Goal: Information Seeking & Learning: Learn about a topic

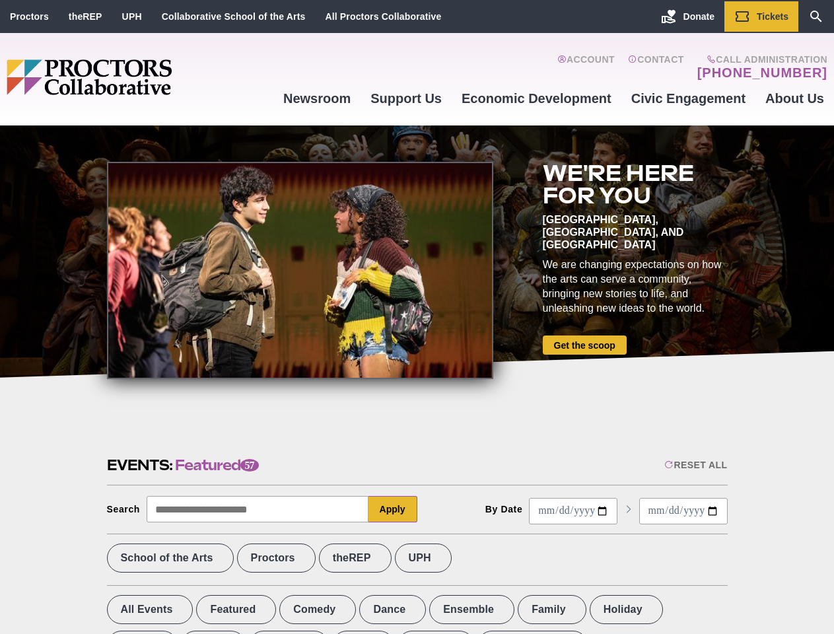
click at [417, 317] on div at bounding box center [300, 270] width 386 height 217
click at [695, 465] on div "Reset All" at bounding box center [695, 464] width 63 height 11
click at [393, 509] on button "Apply" at bounding box center [392, 509] width 49 height 26
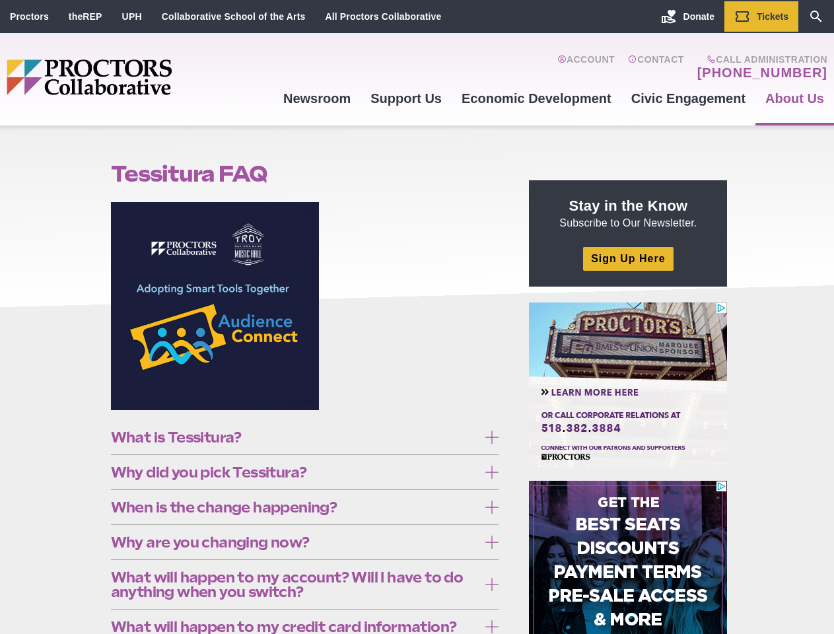
click at [417, 317] on figure at bounding box center [305, 311] width 388 height 218
